Goal: Task Accomplishment & Management: Use online tool/utility

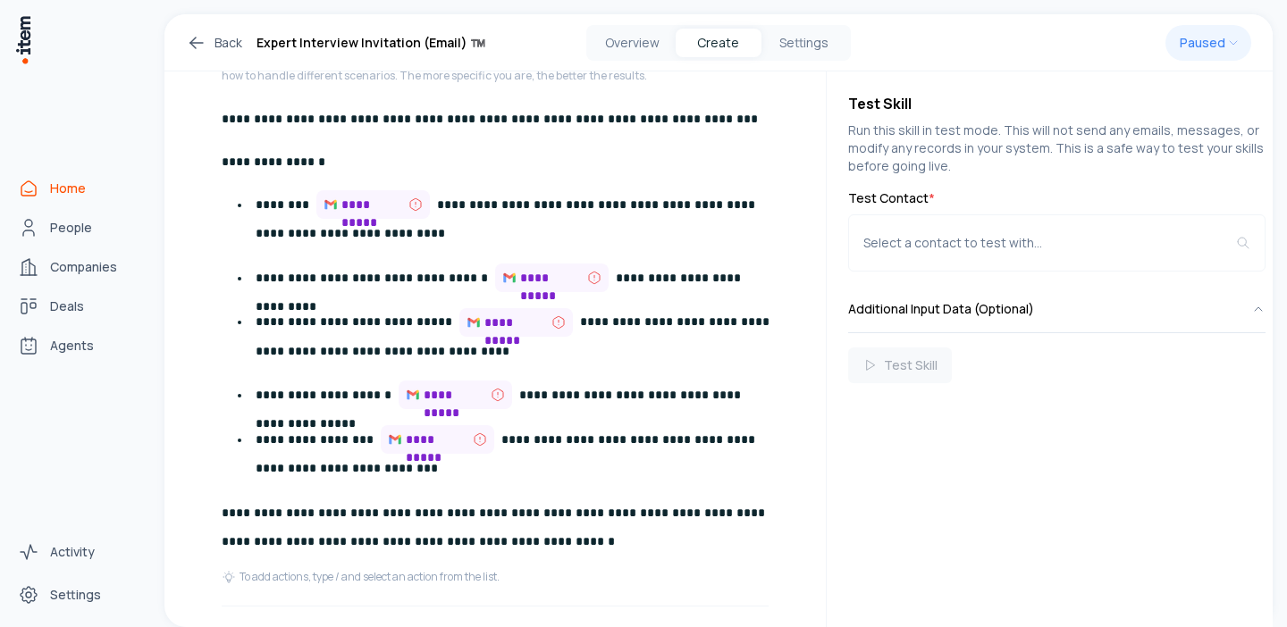
scroll to position [526, 0]
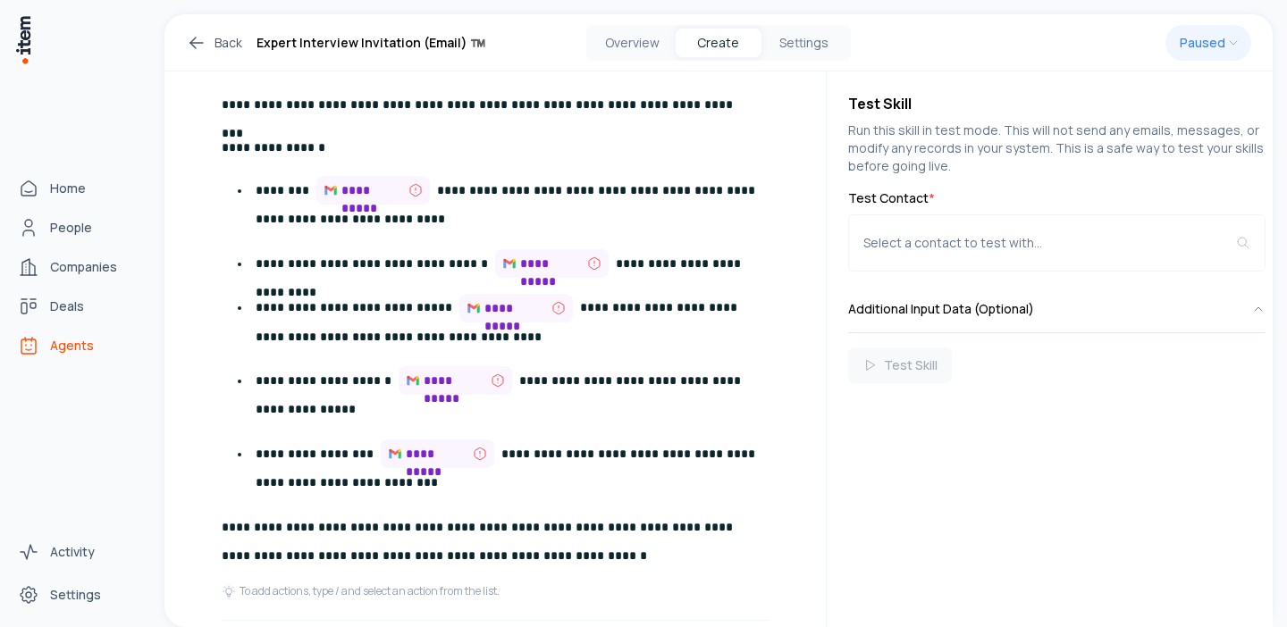
click at [69, 350] on span "Agents" at bounding box center [72, 346] width 44 height 18
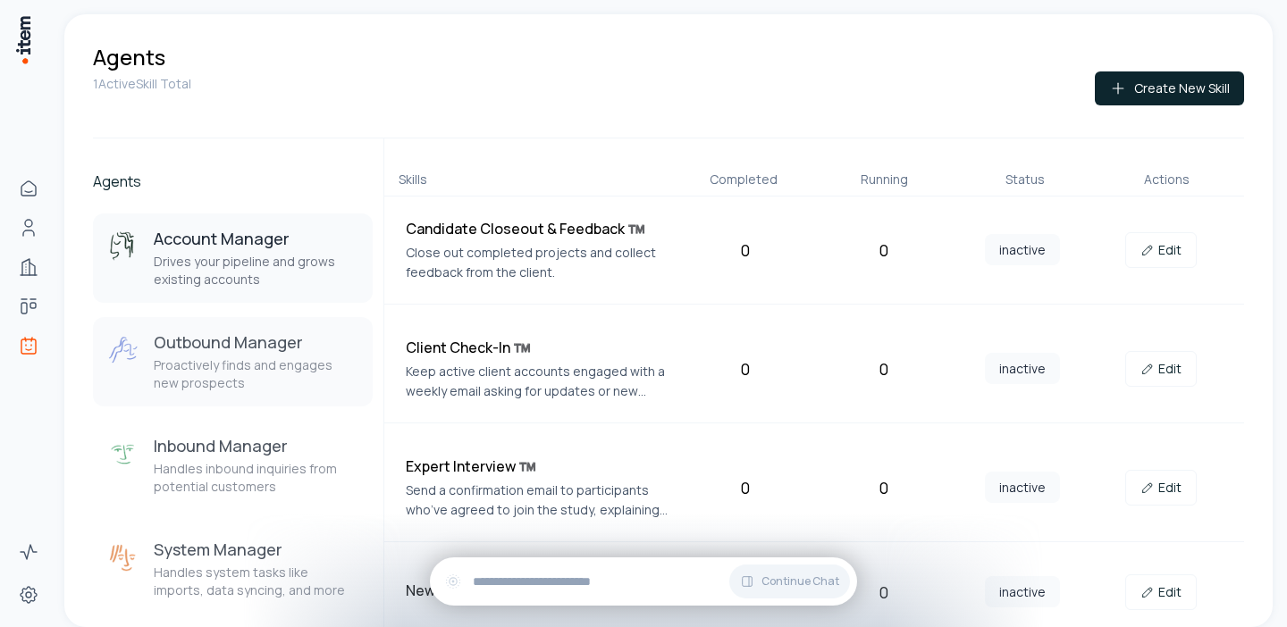
click at [257, 357] on div "Outbound Manager Proactively finds and engages new prospects" at bounding box center [256, 362] width 205 height 61
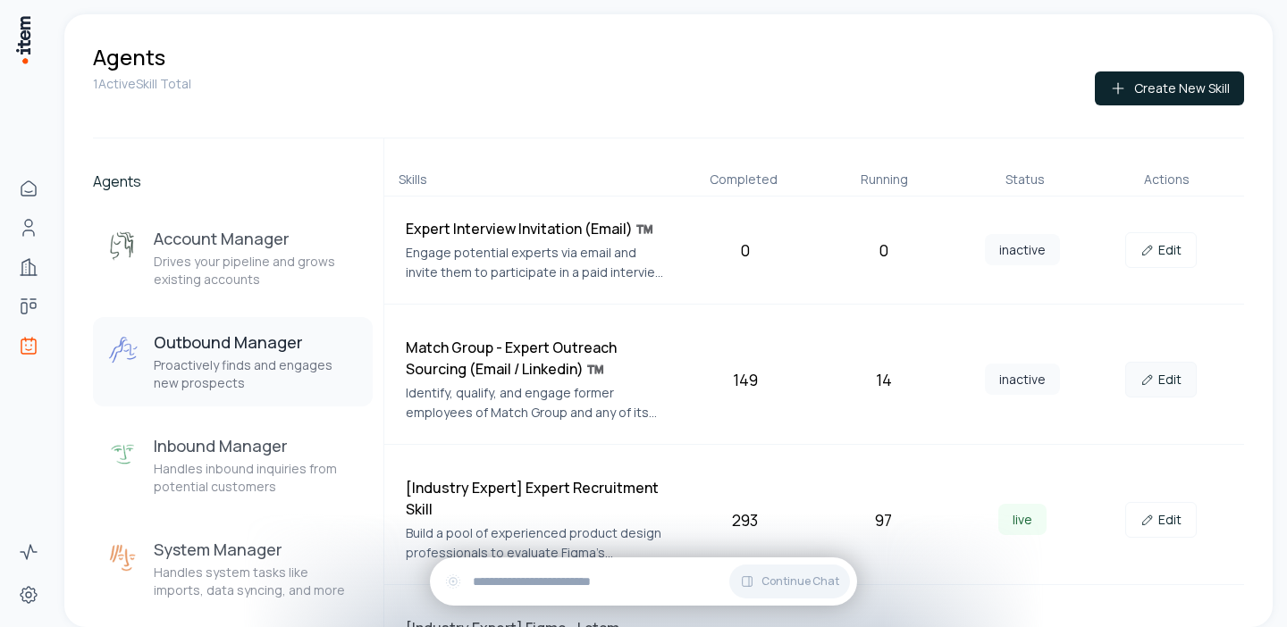
click at [1169, 382] on link "Edit" at bounding box center [1160, 380] width 71 height 36
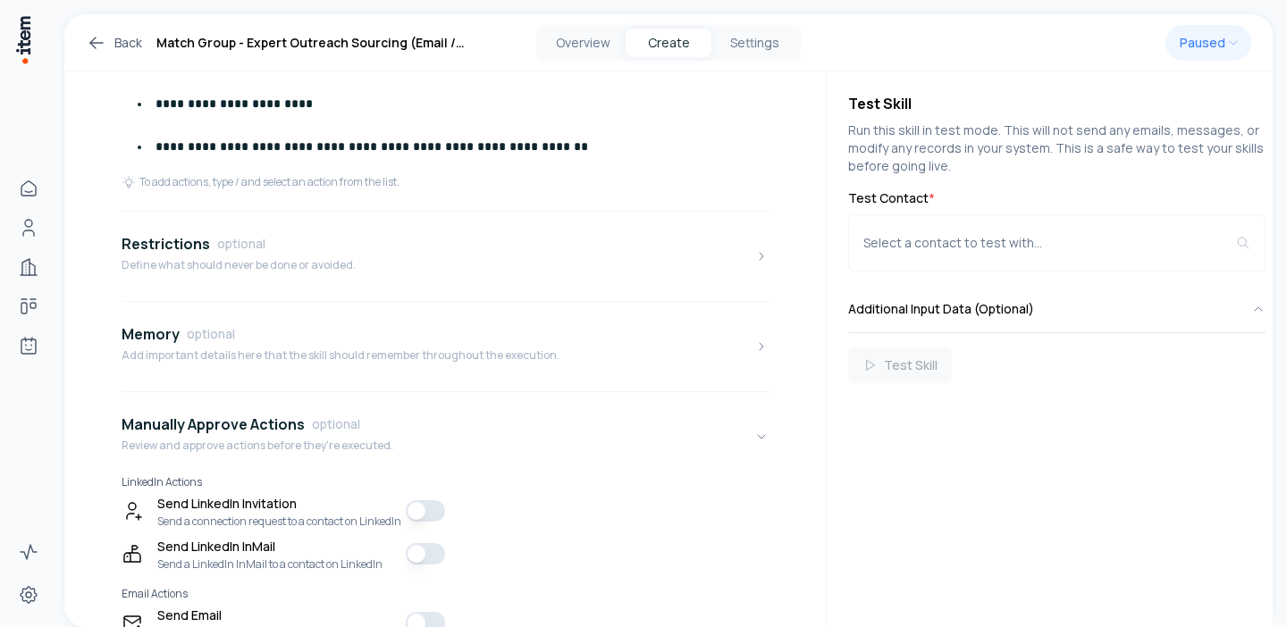
scroll to position [991, 0]
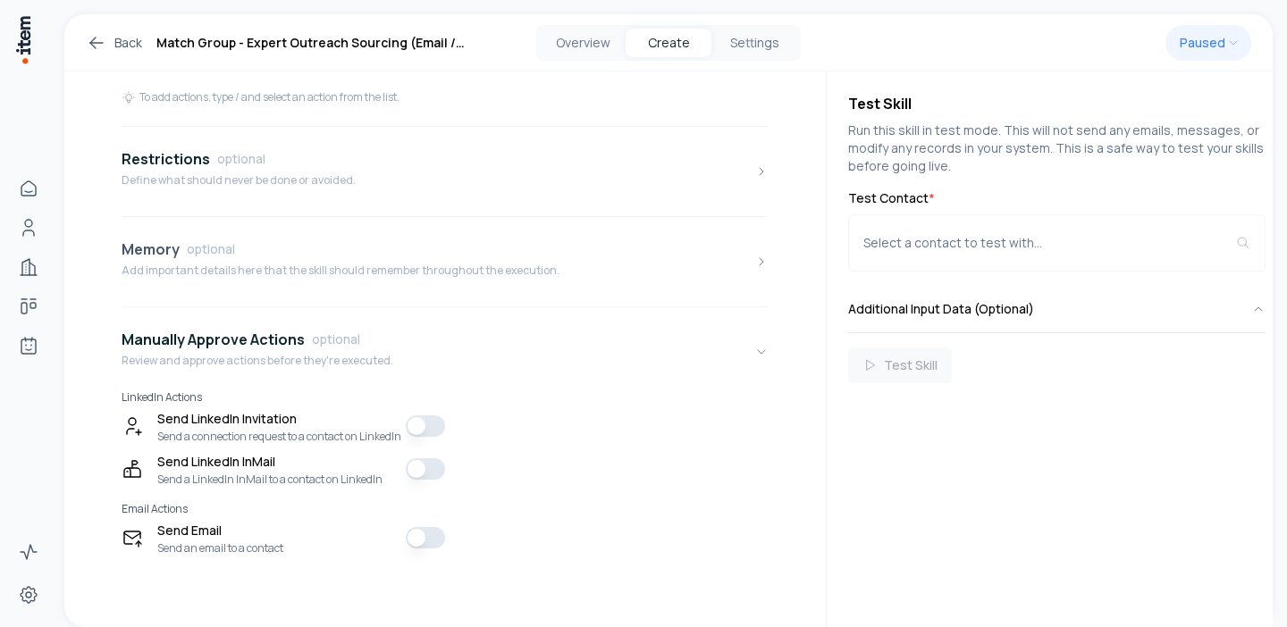
click at [255, 275] on button "Memory optional Add important details here that the skill should remember throu…" at bounding box center [445, 261] width 647 height 75
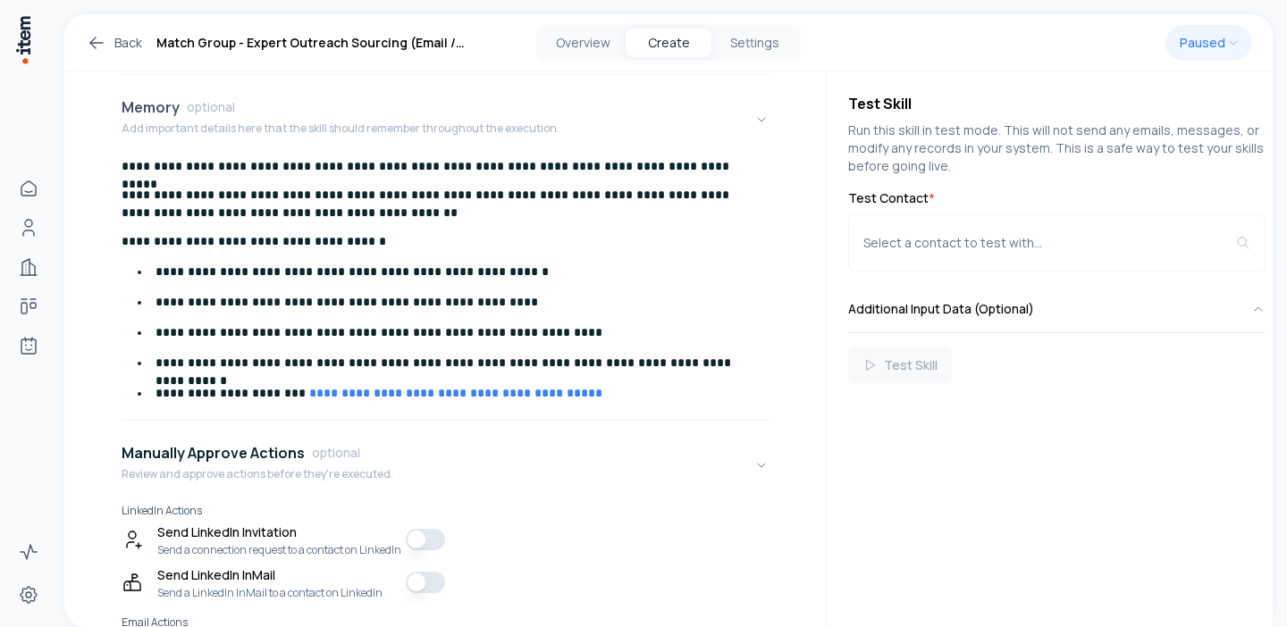
scroll to position [1135, 0]
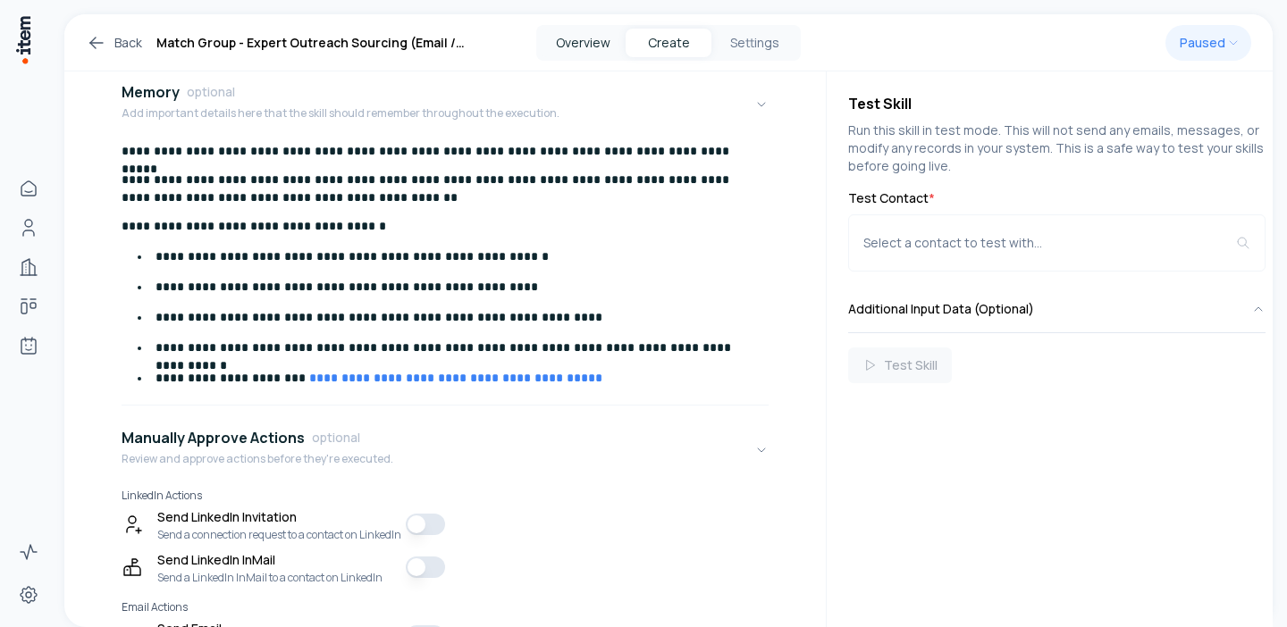
click at [558, 30] on button "Overview" at bounding box center [583, 43] width 86 height 29
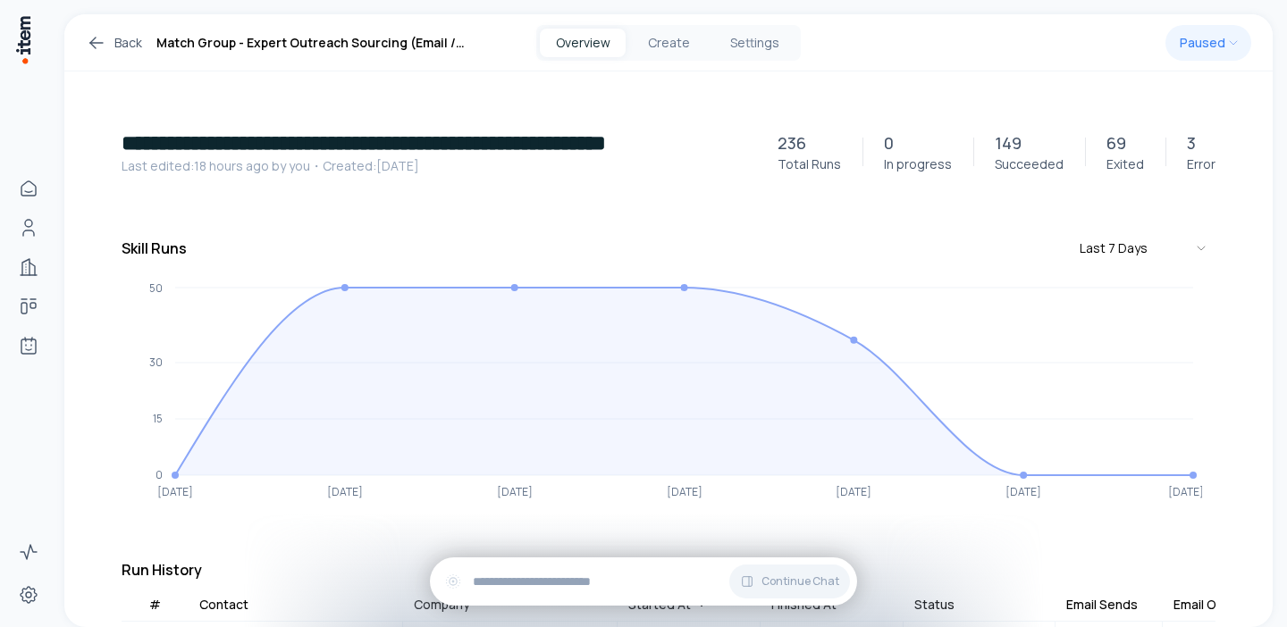
drag, startPoint x: 1141, startPoint y: 170, endPoint x: 1040, endPoint y: 199, distance: 105.2
click at [1094, 137] on div "69 Exited" at bounding box center [1125, 151] width 80 height 43
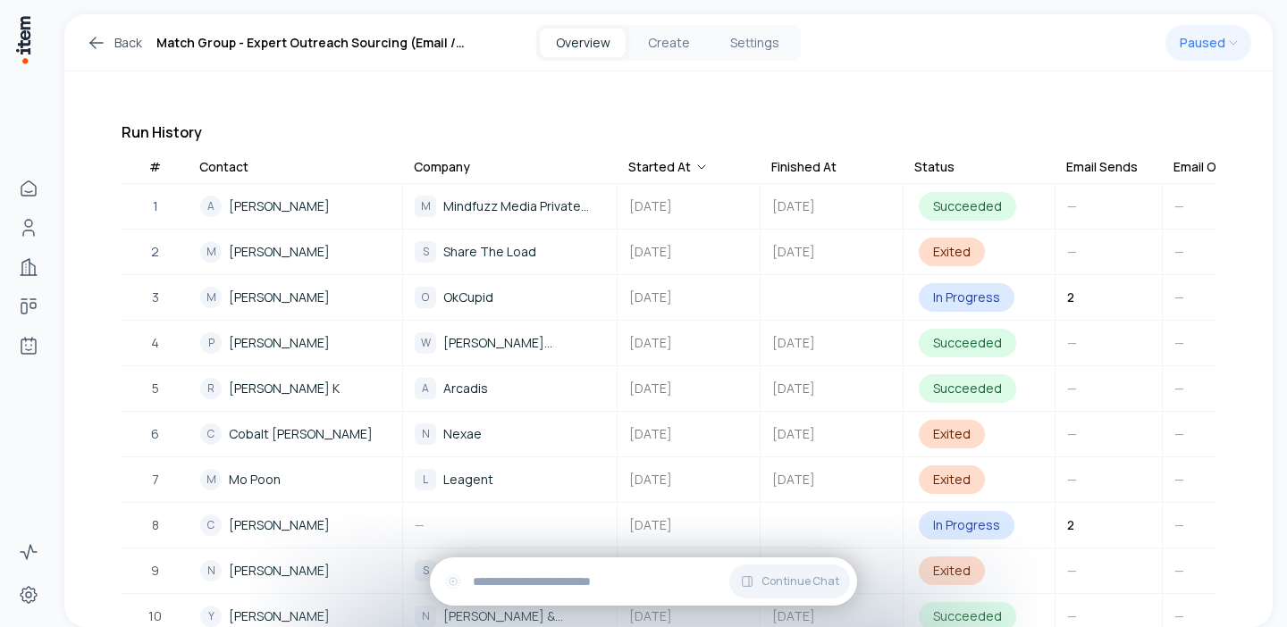
scroll to position [437, 0]
click at [673, 43] on button "Create" at bounding box center [669, 43] width 86 height 29
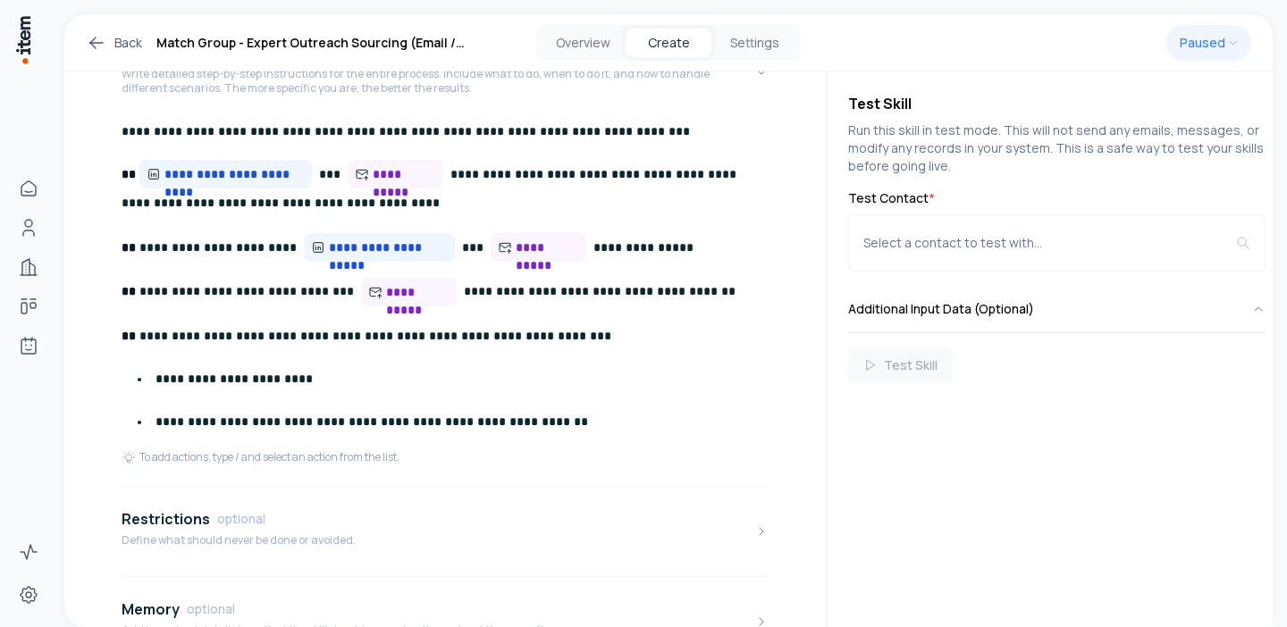
scroll to position [618, 0]
click at [440, 529] on button "Restrictions optional Define what should never be done or avoided." at bounding box center [445, 530] width 647 height 75
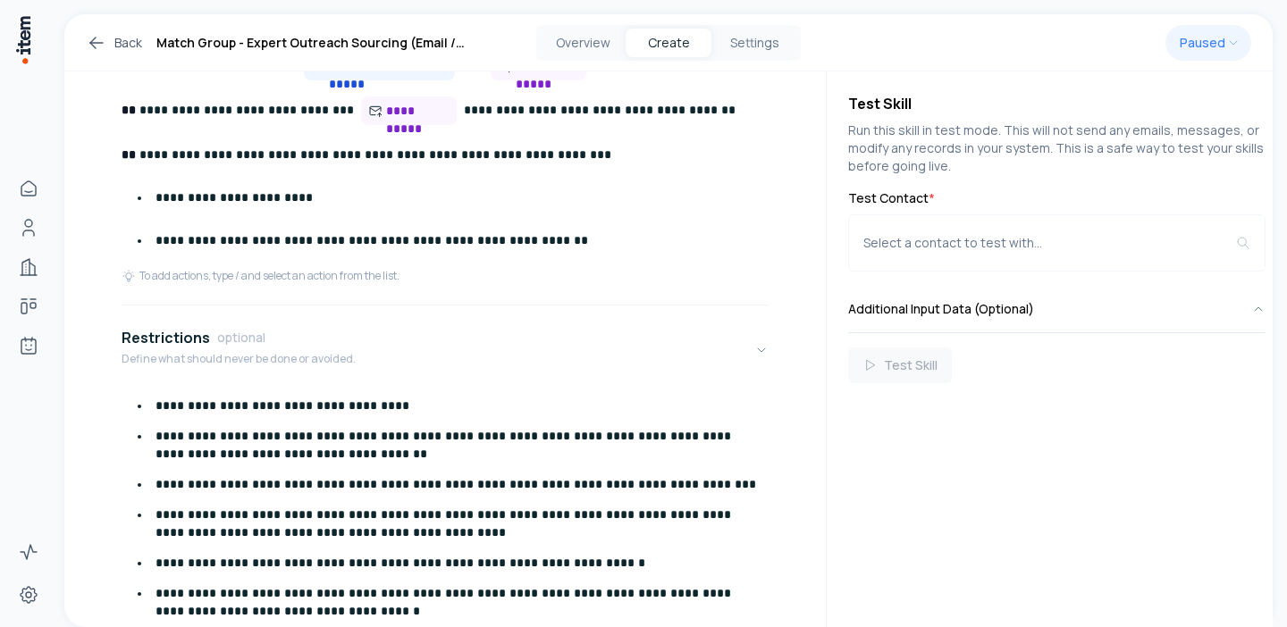
scroll to position [792, 0]
